Goal: Information Seeking & Learning: Learn about a topic

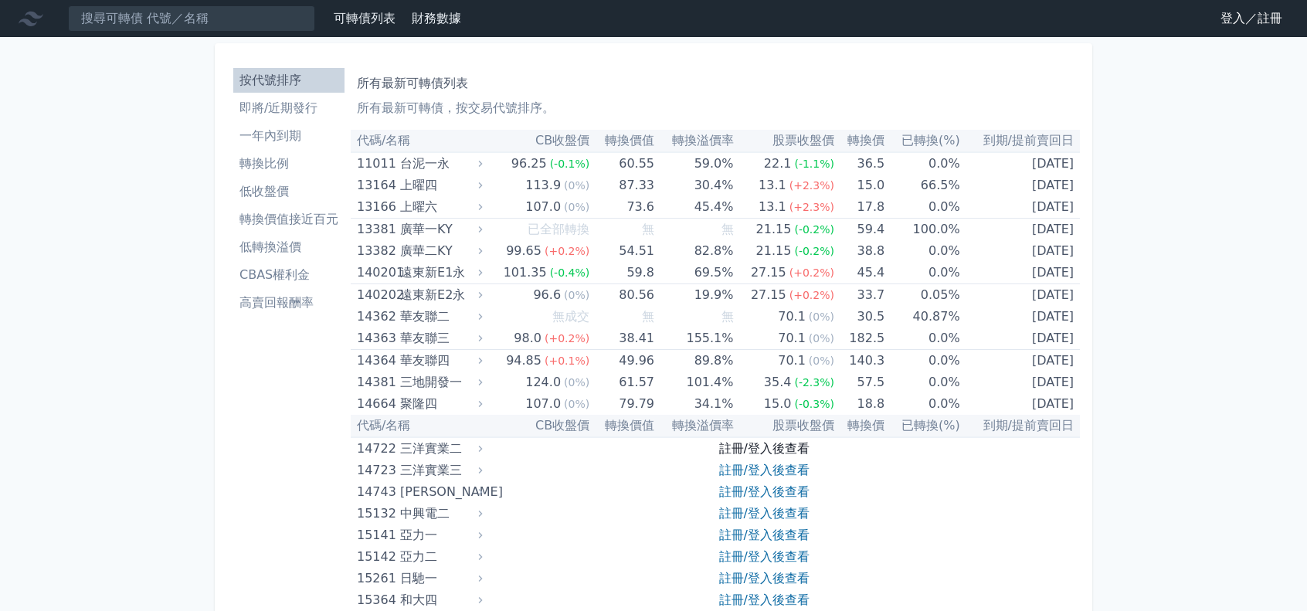
click at [787, 444] on link "註冊/登入後查看" at bounding box center [764, 448] width 90 height 15
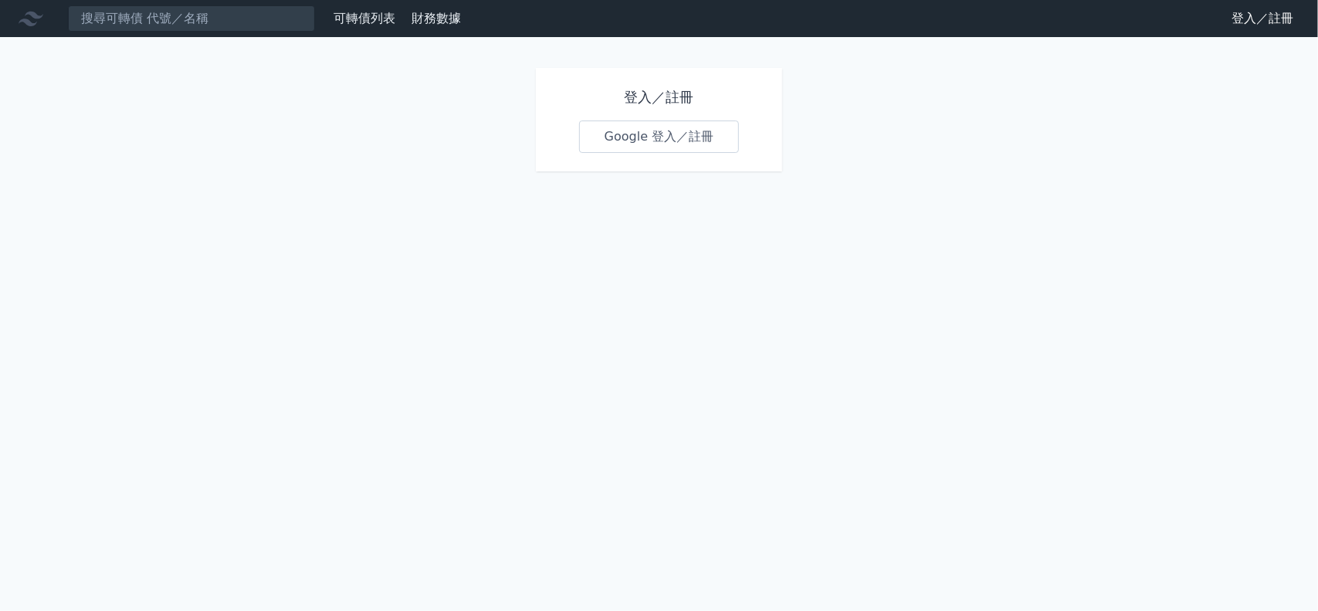
click at [683, 144] on link "Google 登入／註冊" at bounding box center [659, 136] width 161 height 32
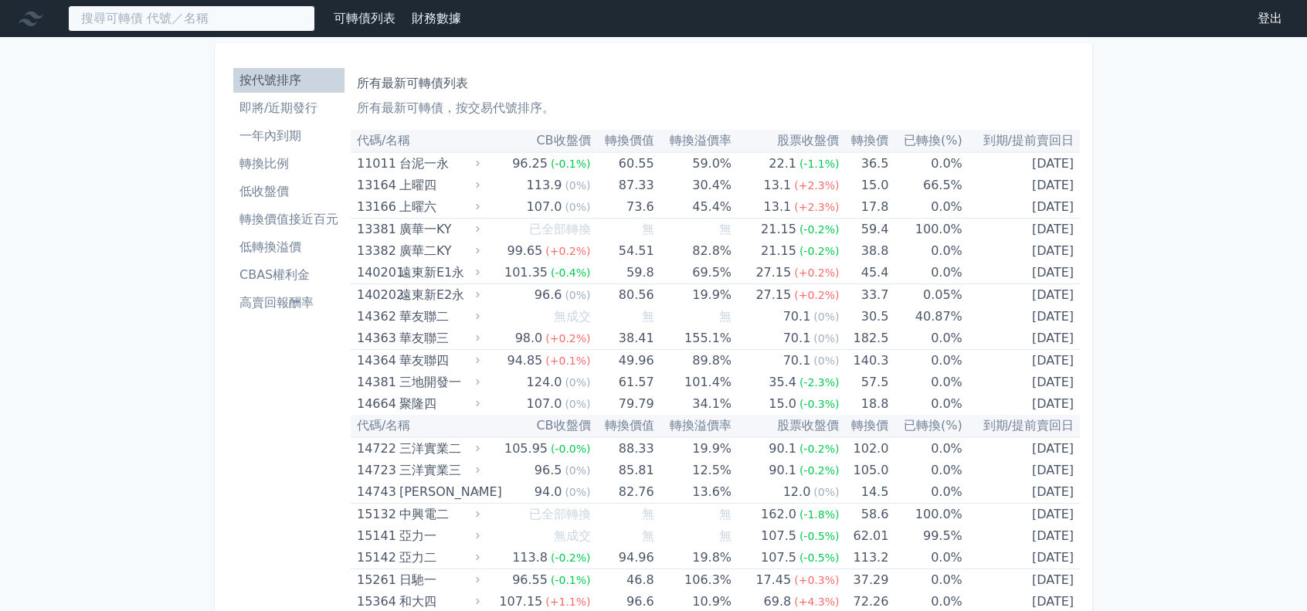
click at [167, 25] on input at bounding box center [191, 18] width 247 height 26
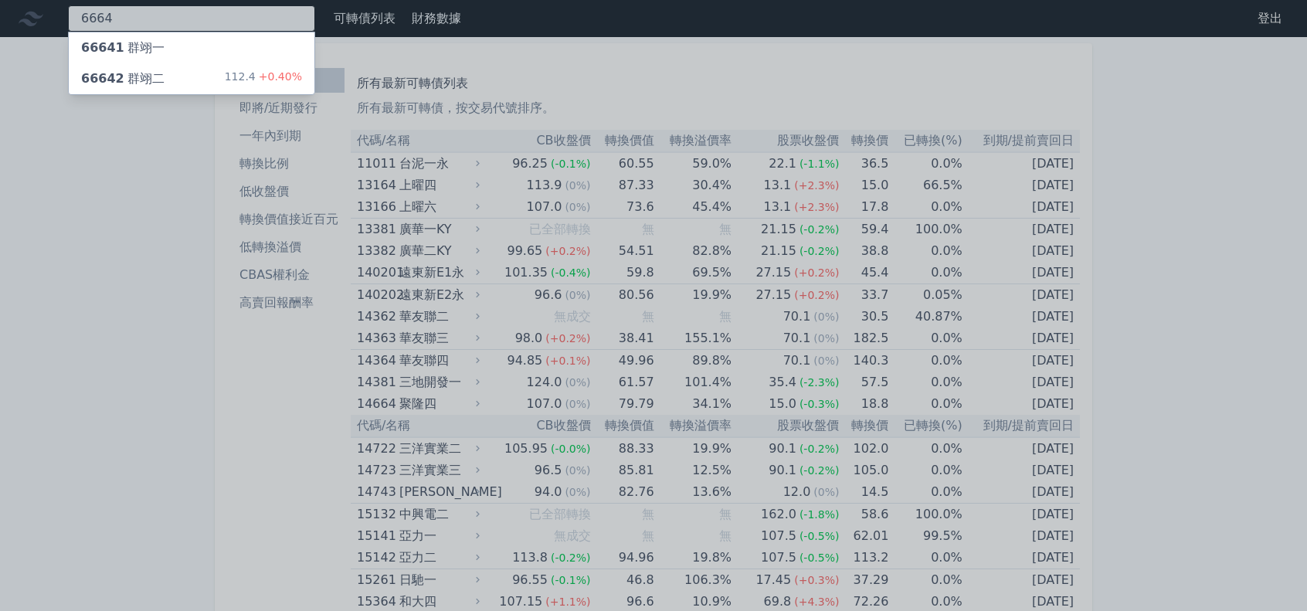
type input "6664"
click at [175, 43] on div "66641 群翊一" at bounding box center [192, 47] width 246 height 31
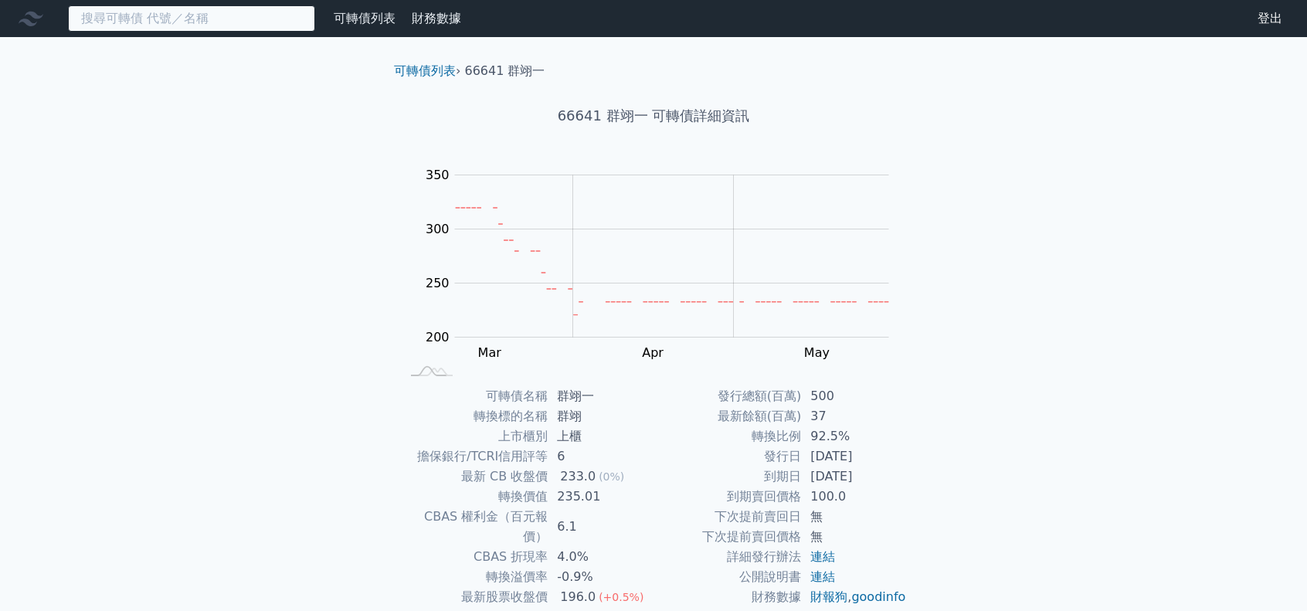
click at [145, 19] on input at bounding box center [191, 18] width 247 height 26
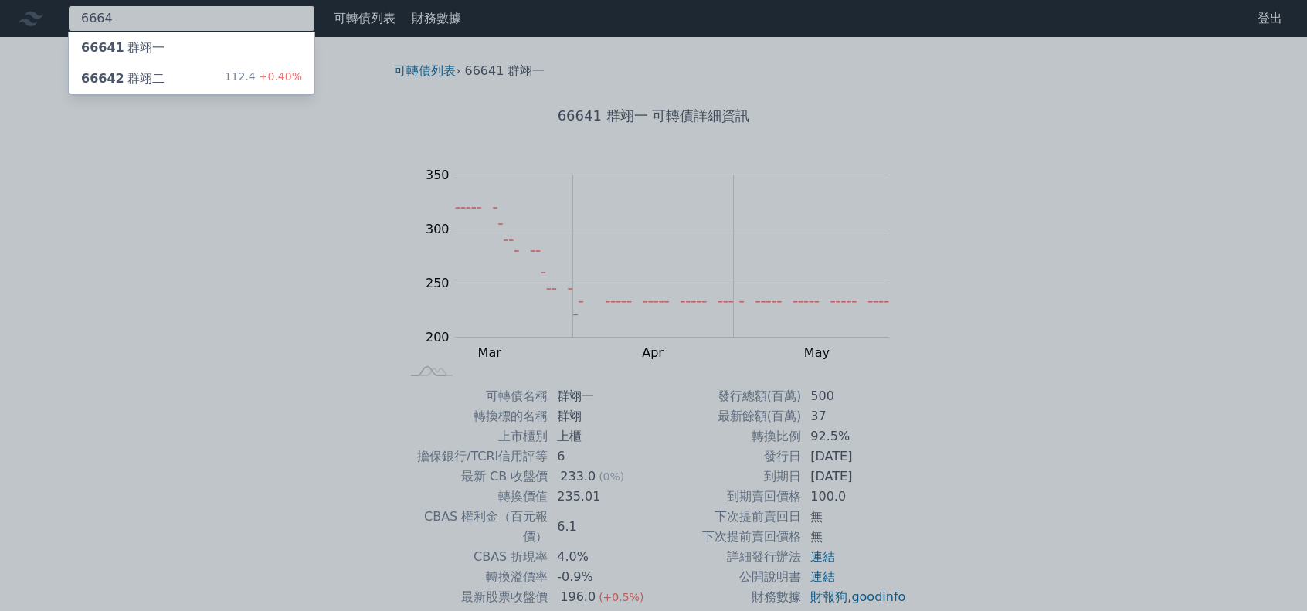
type input "6664"
click at [116, 72] on span "66642" at bounding box center [102, 78] width 43 height 15
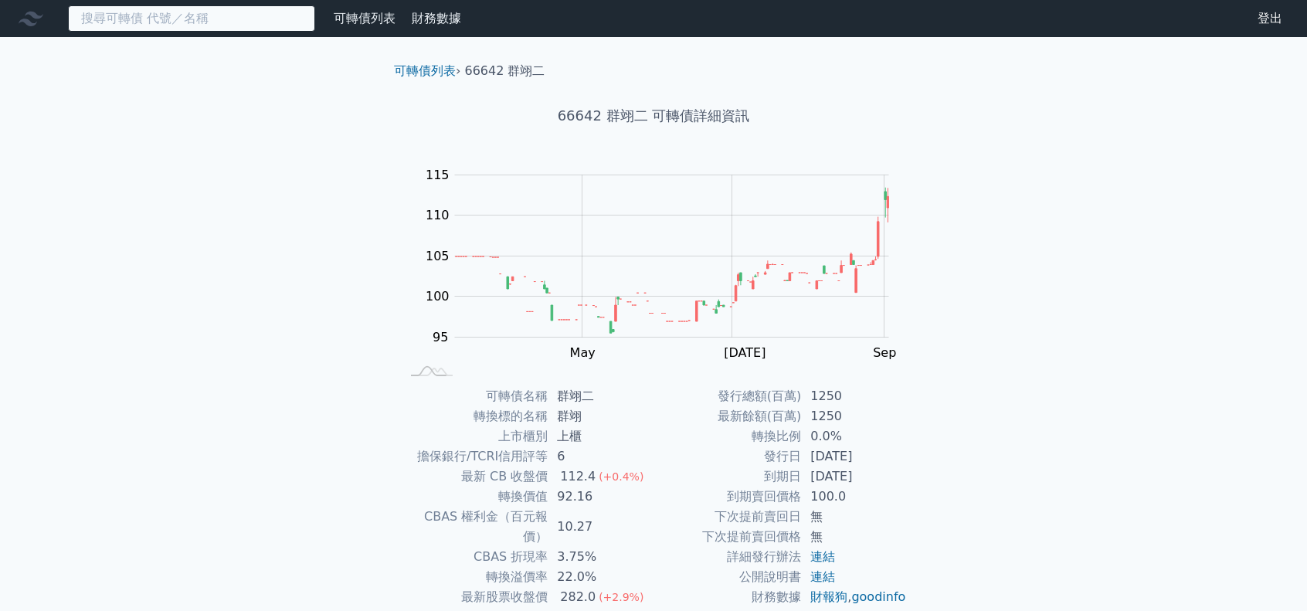
click at [185, 10] on input at bounding box center [191, 18] width 247 height 26
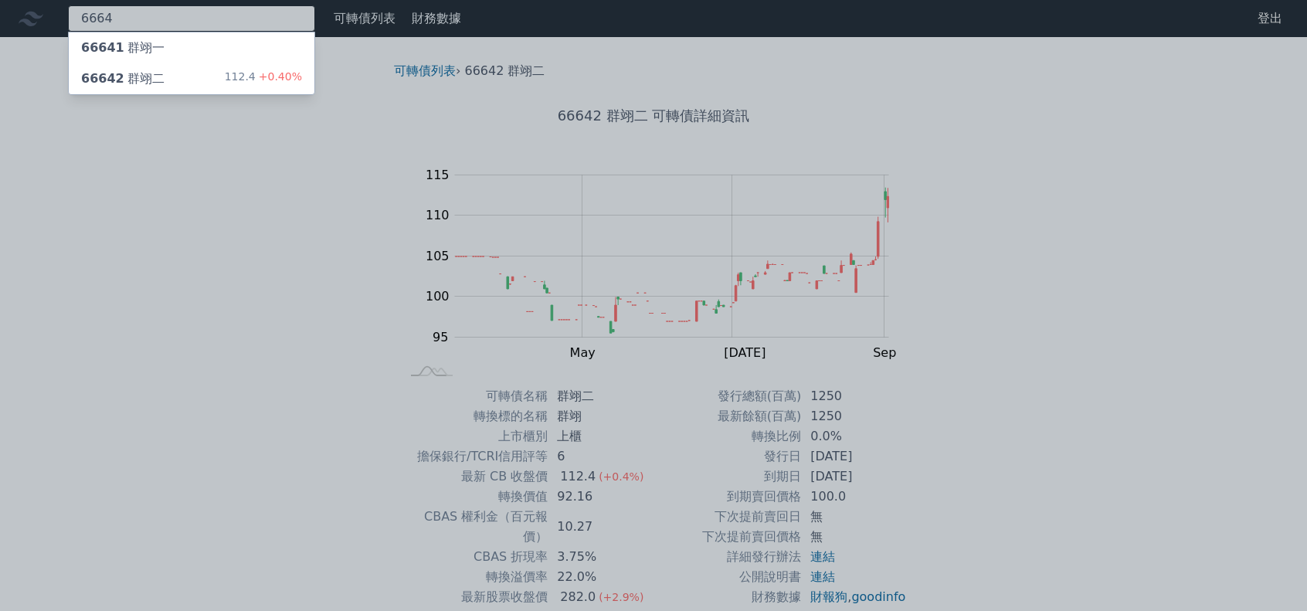
type input "6664"
click at [177, 49] on div "66641 群翊一" at bounding box center [192, 47] width 246 height 31
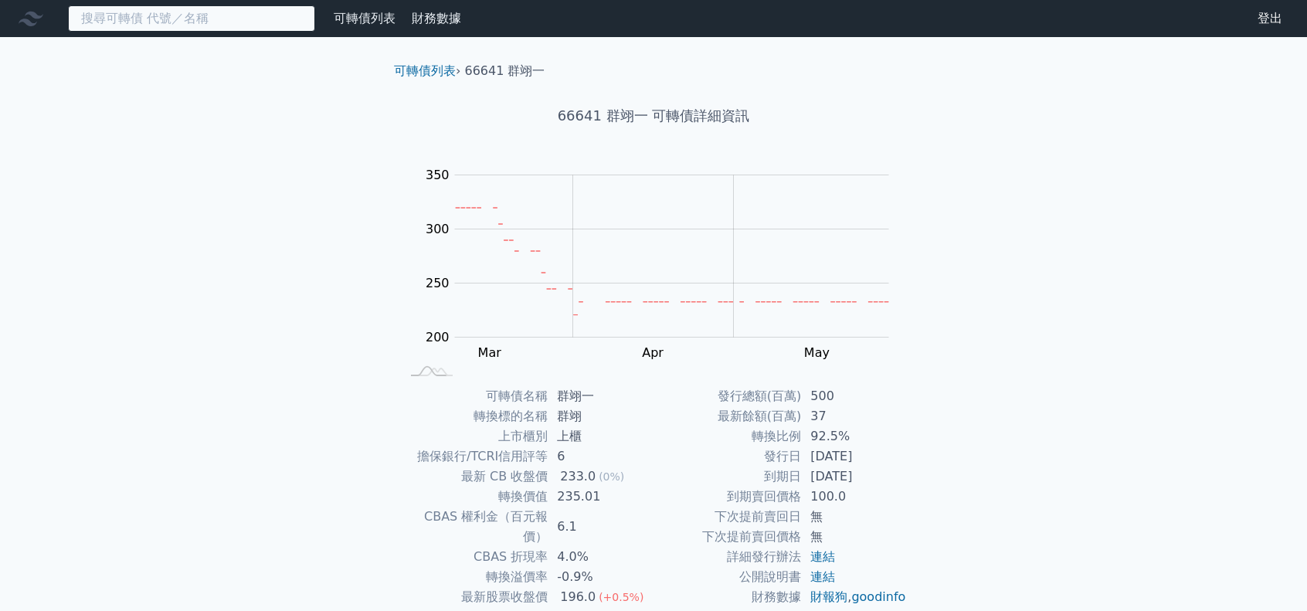
click at [137, 20] on input at bounding box center [191, 18] width 247 height 26
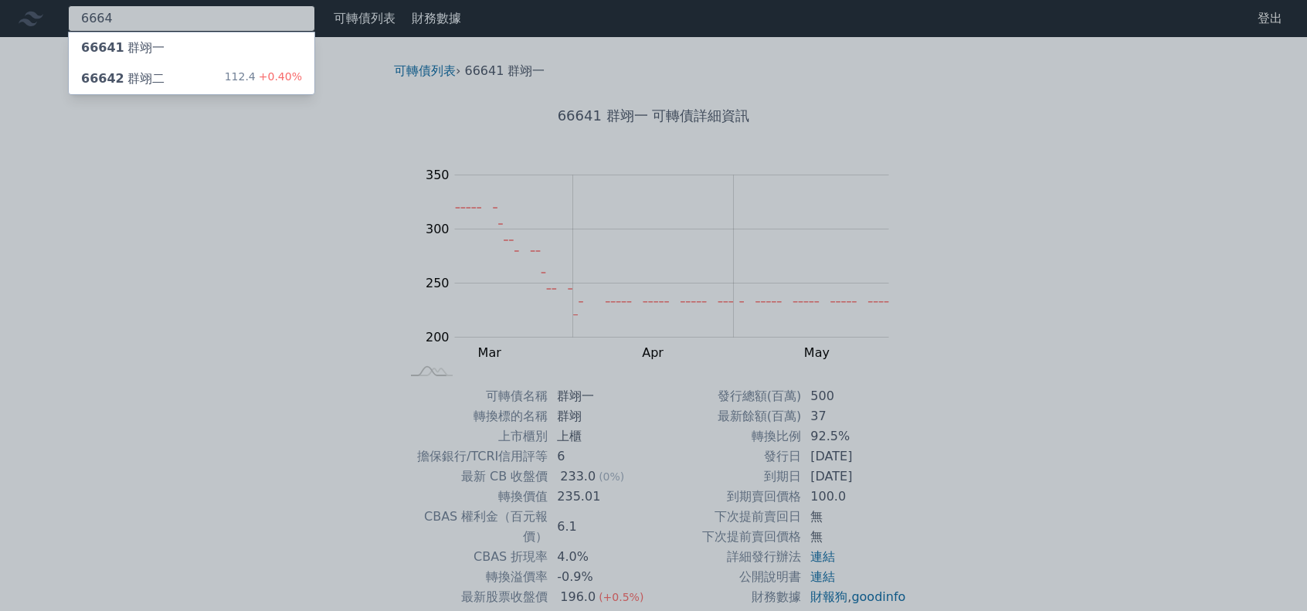
type input "6664"
click at [143, 70] on div "66642 群翊二" at bounding box center [122, 79] width 83 height 19
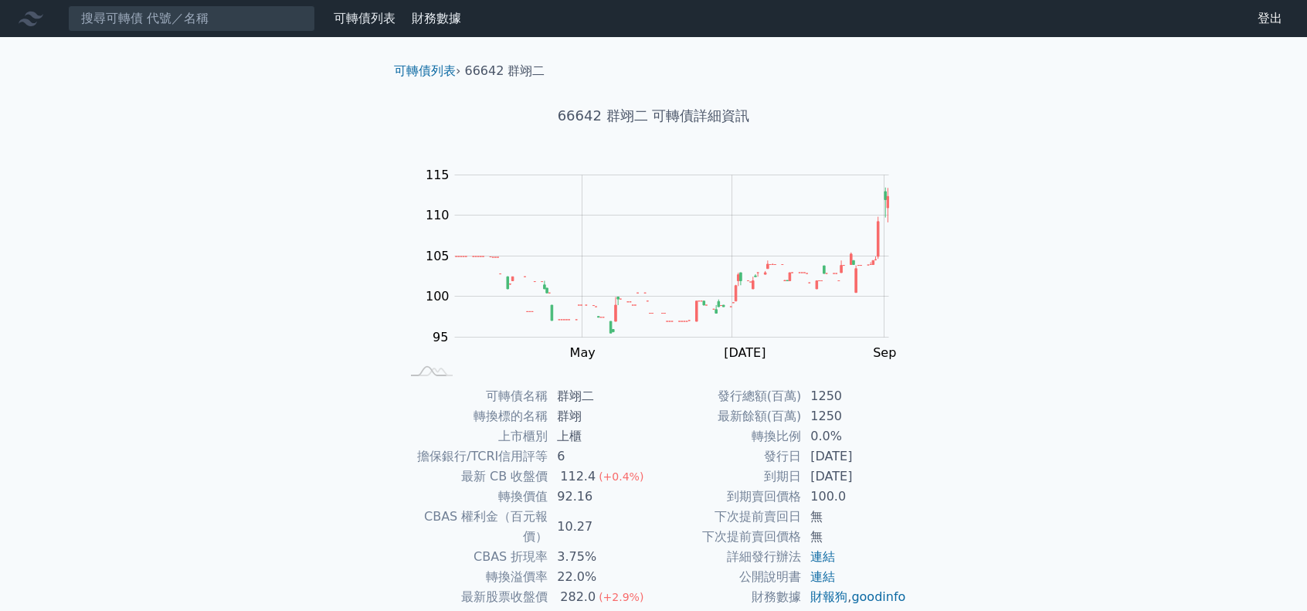
drag, startPoint x: 188, startPoint y: 32, endPoint x: 192, endPoint y: 20, distance: 12.0
click at [190, 27] on nav "可轉債列表 財務數據 可轉債列表 財務數據 登出 登出" at bounding box center [653, 18] width 1307 height 37
click at [191, 19] on input at bounding box center [191, 18] width 247 height 26
click at [241, 27] on input at bounding box center [191, 18] width 247 height 26
click at [233, 16] on input at bounding box center [191, 18] width 247 height 26
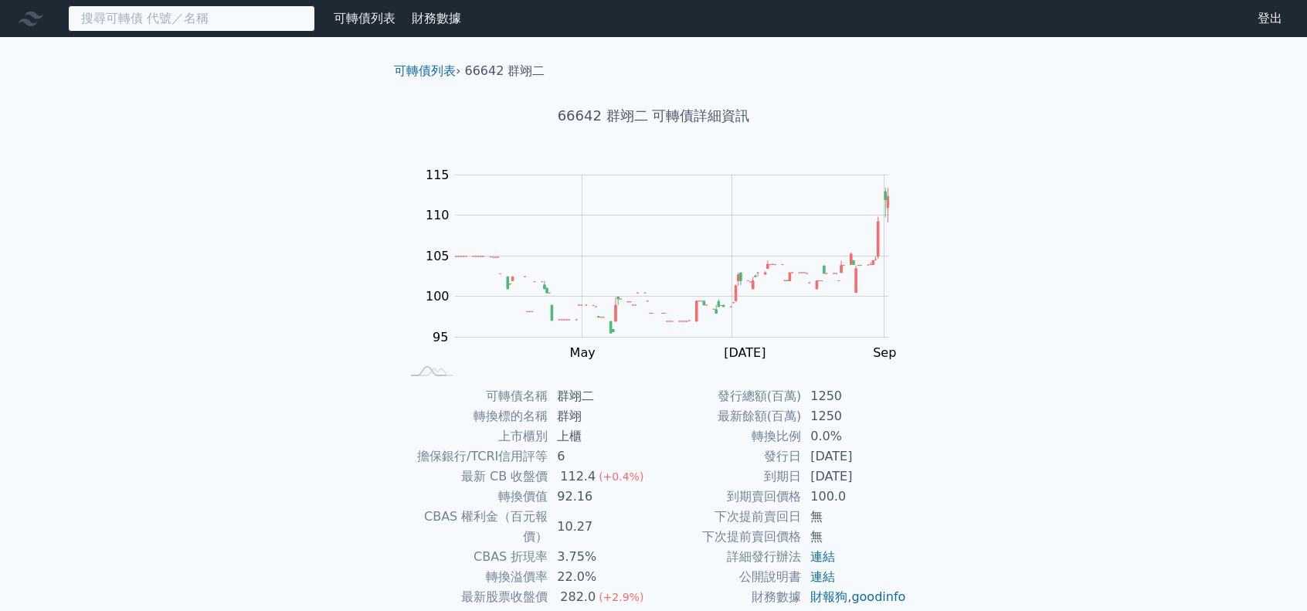
click at [232, 18] on input at bounding box center [191, 18] width 247 height 26
click at [231, 15] on input at bounding box center [191, 18] width 247 height 26
drag, startPoint x: 251, startPoint y: 181, endPoint x: 230, endPoint y: 69, distance: 113.9
click at [251, 181] on div "可轉債列表 財務數據 可轉債列表 財務數據 登出 登出 可轉債列表 › 66642 群翊二 66642 群翊二 可轉債詳細資訊 Zoom Out 100 85…" at bounding box center [653, 367] width 1307 height 735
click at [193, 25] on input at bounding box center [191, 18] width 247 height 26
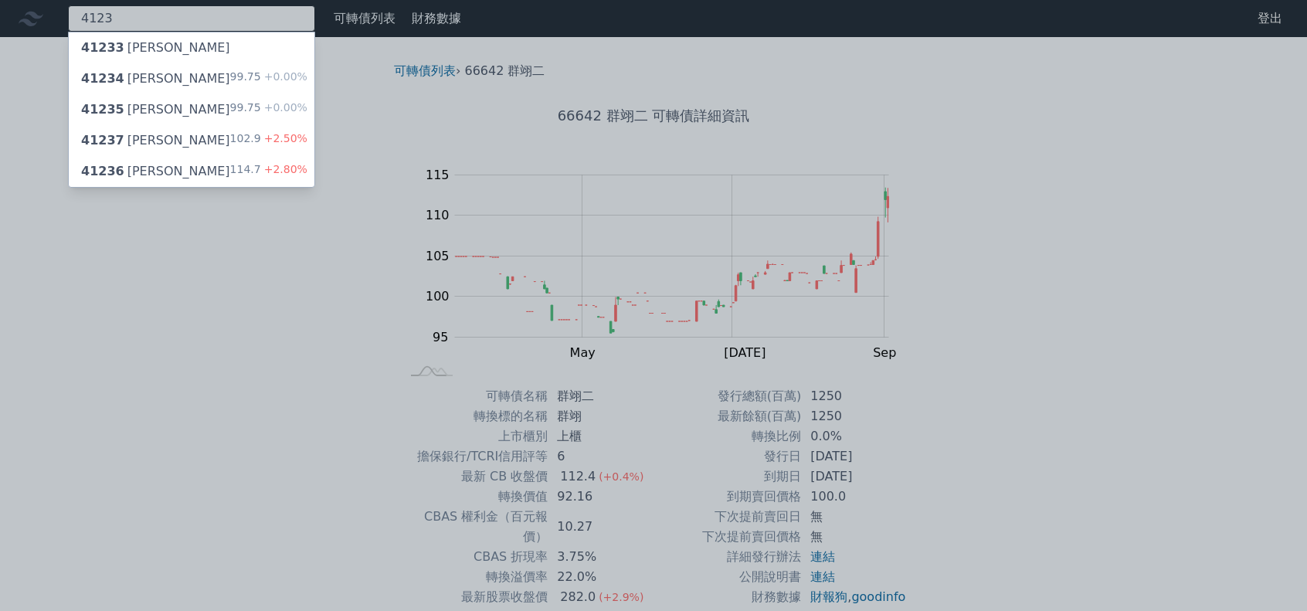
type input "4123"
click at [212, 144] on div "41237 晟德七 102.9 +2.50%" at bounding box center [192, 140] width 246 height 31
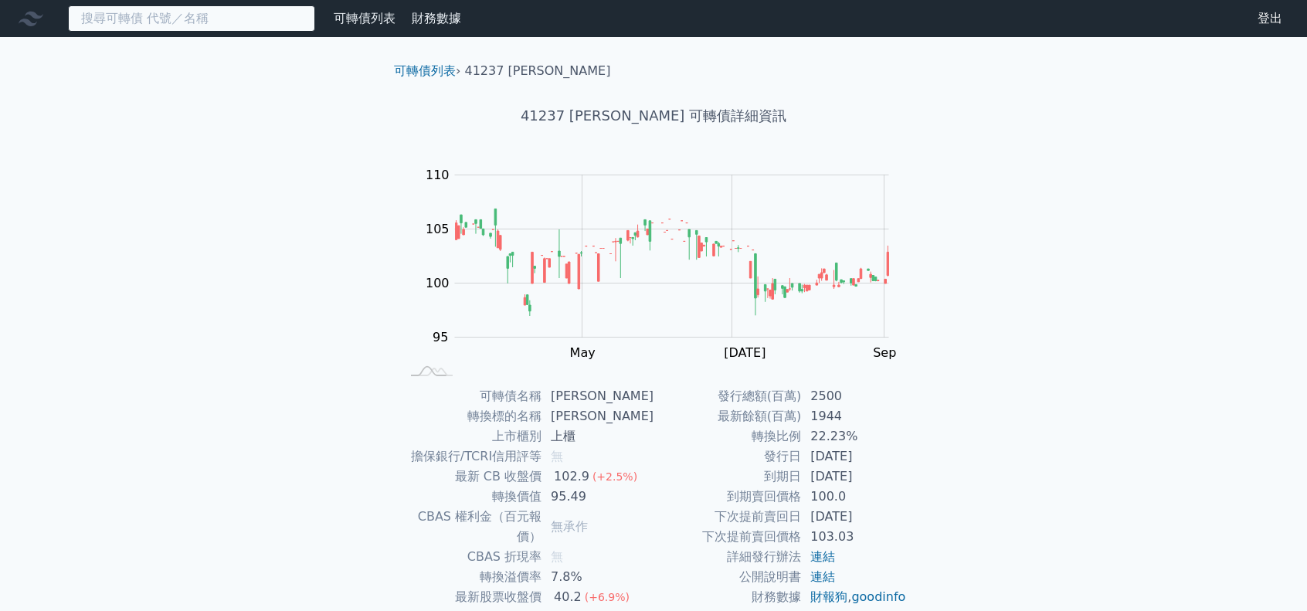
click at [140, 19] on input at bounding box center [191, 18] width 247 height 26
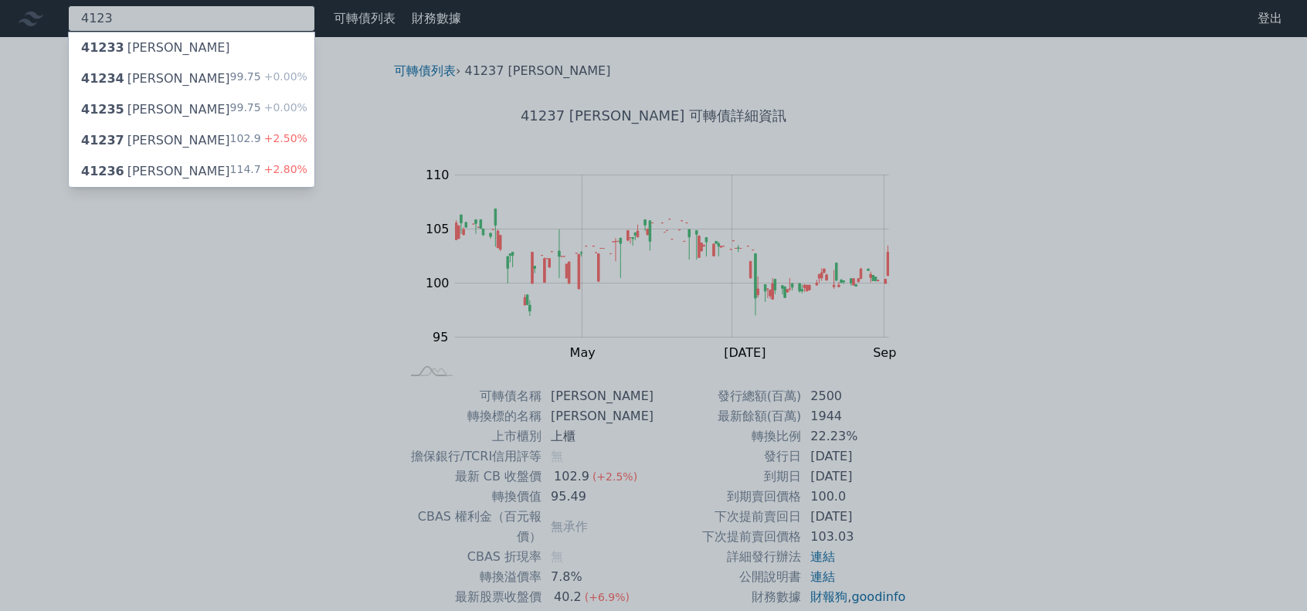
type input "4123"
click at [138, 168] on div "41236 [PERSON_NAME]" at bounding box center [155, 171] width 149 height 19
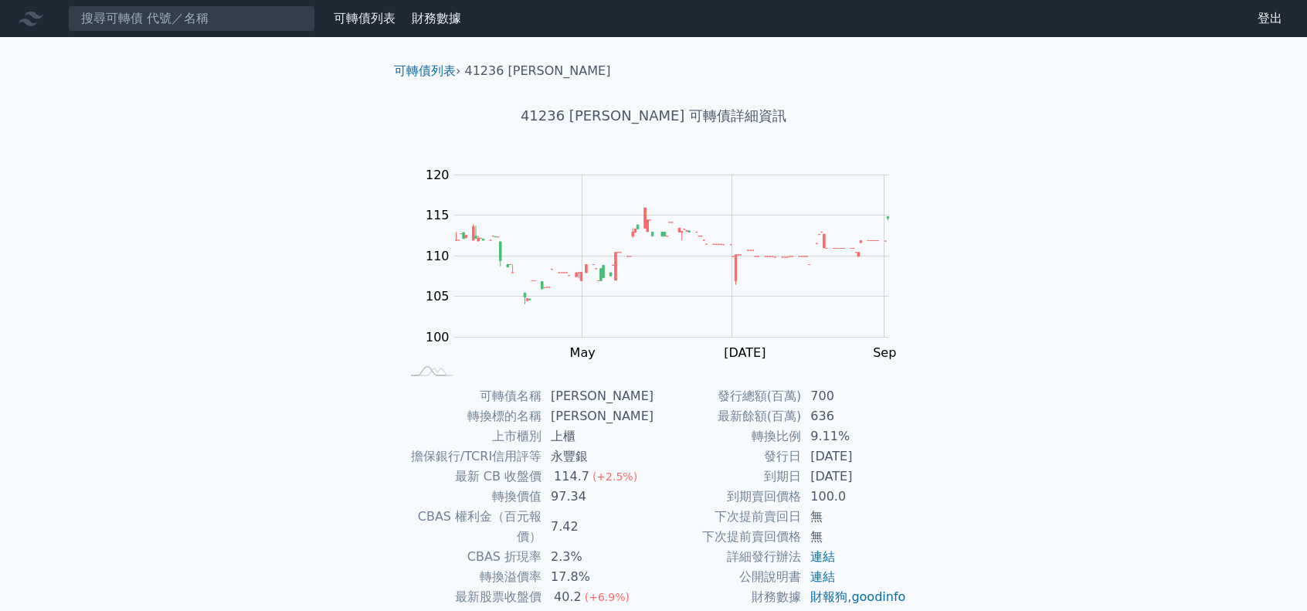
click at [137, 166] on div "可轉債列表 財務數據 可轉債列表 財務數據 登出 登出 可轉債列表 › 41236 [PERSON_NAME] 41236 [PERSON_NAME] 可轉債…" at bounding box center [653, 367] width 1307 height 735
click at [144, 14] on input at bounding box center [191, 18] width 247 height 26
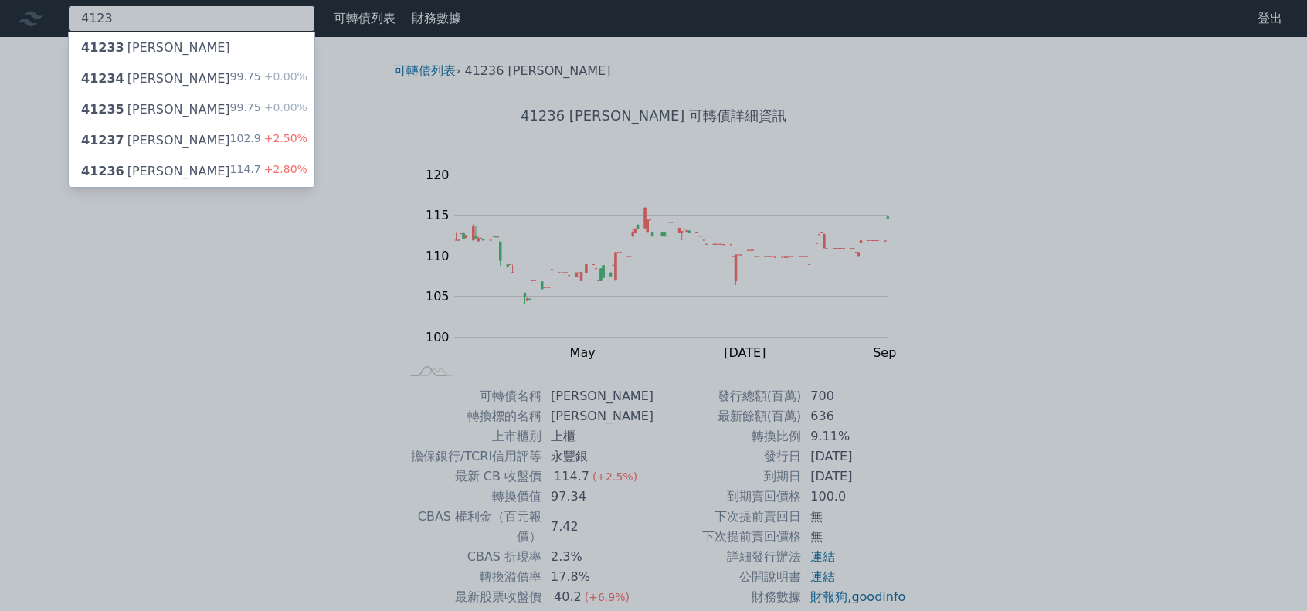
type input "4123"
click at [136, 141] on div "41237 [PERSON_NAME]" at bounding box center [155, 140] width 149 height 19
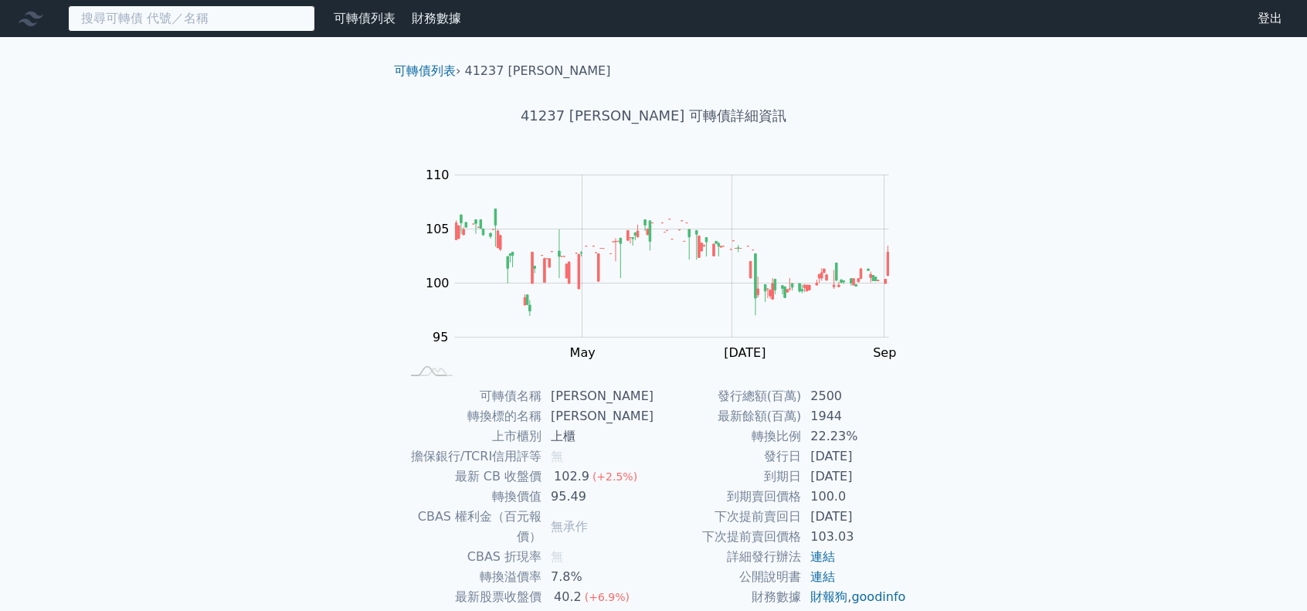
click at [166, 16] on input at bounding box center [191, 18] width 247 height 26
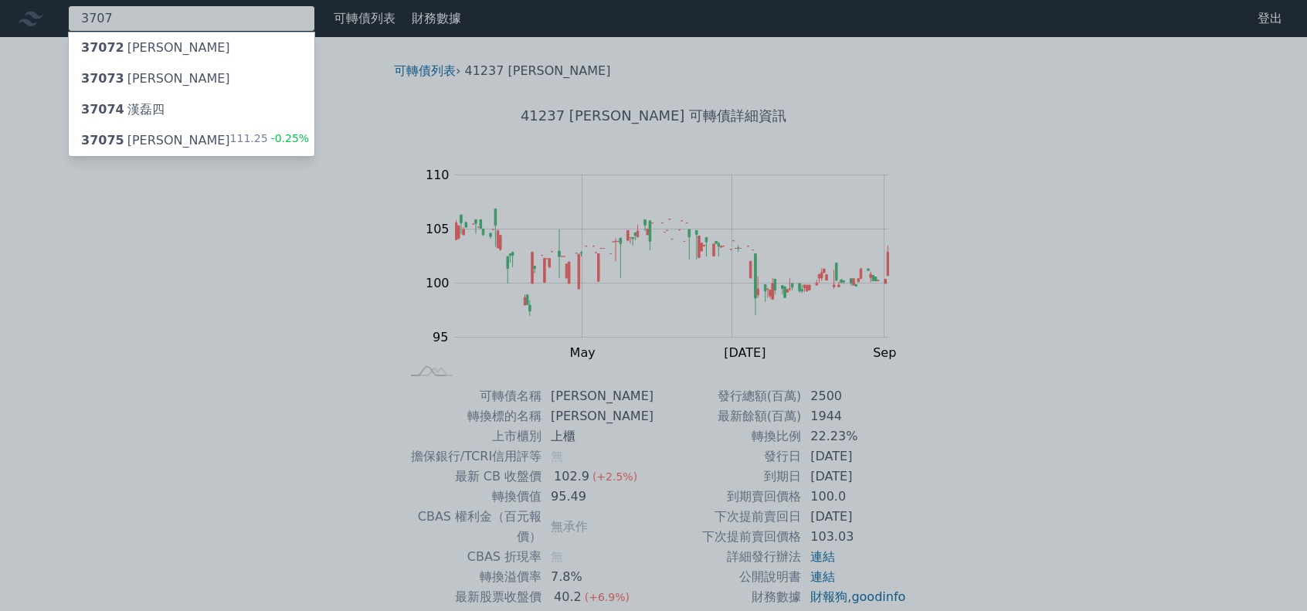
type input "3707"
click at [158, 134] on div "37075 [PERSON_NAME]" at bounding box center [155, 140] width 149 height 19
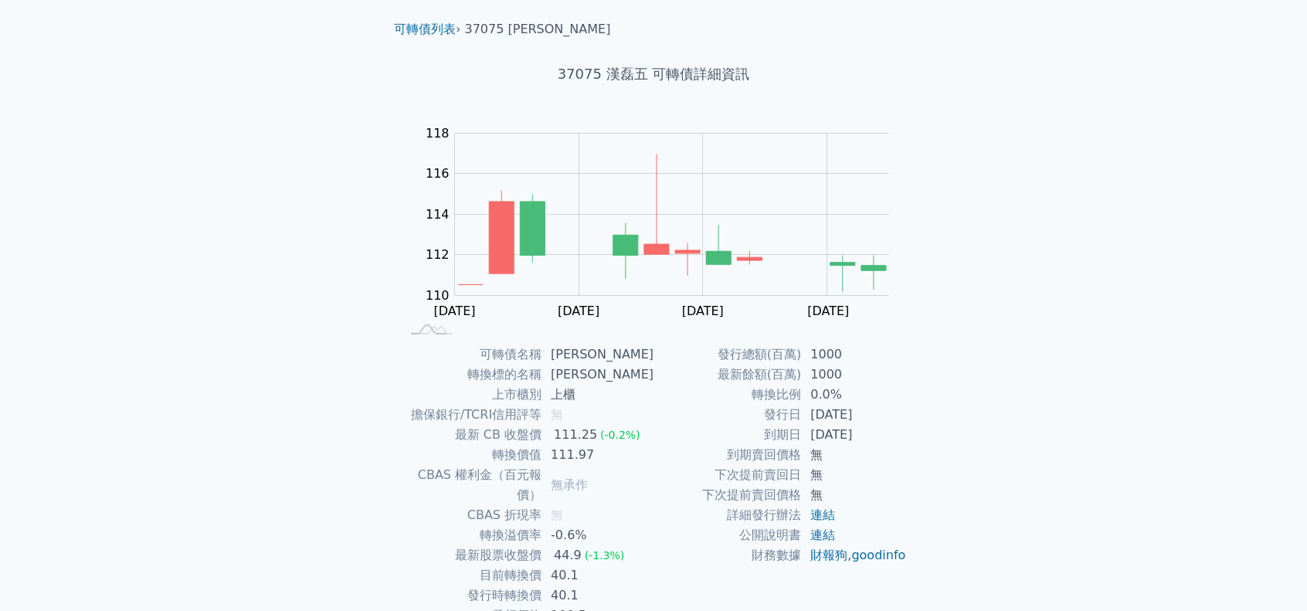
scroll to position [77, 0]
